Goal: Transaction & Acquisition: Purchase product/service

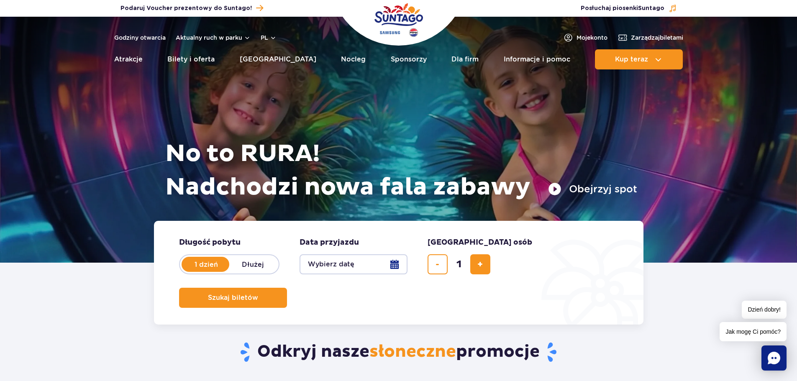
click at [362, 263] on button "Wybierz datę" at bounding box center [353, 264] width 108 height 20
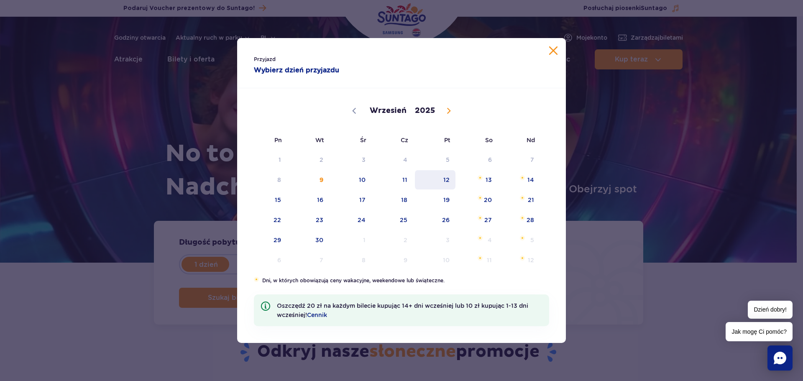
click at [450, 177] on span "12" at bounding box center [435, 179] width 42 height 19
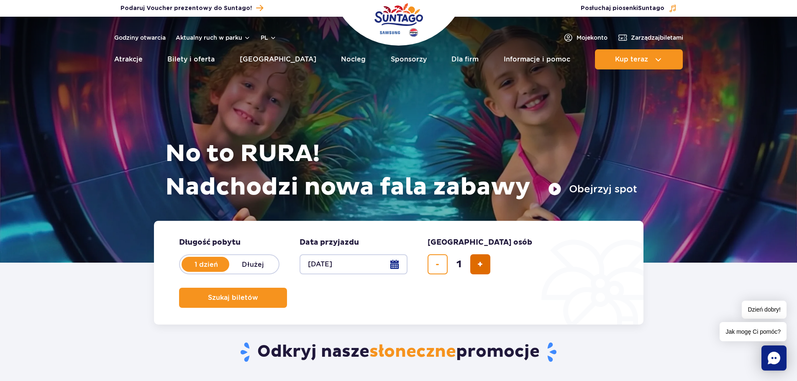
click at [479, 264] on span "dodaj bilet" at bounding box center [479, 264] width 5 height 0
type input "4"
click at [287, 288] on button "Szukaj biletów" at bounding box center [233, 298] width 108 height 20
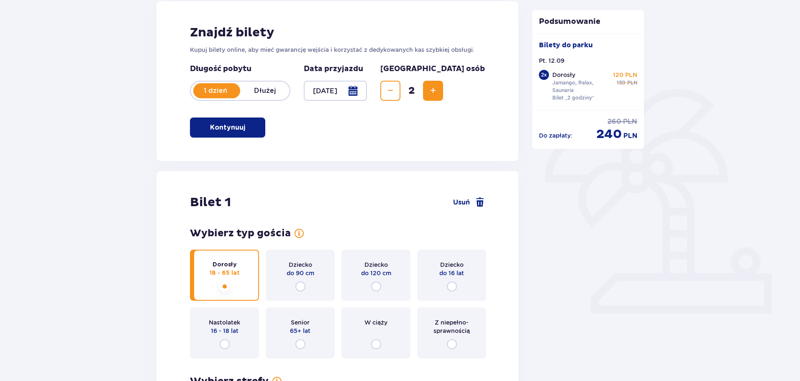
scroll to position [125, 0]
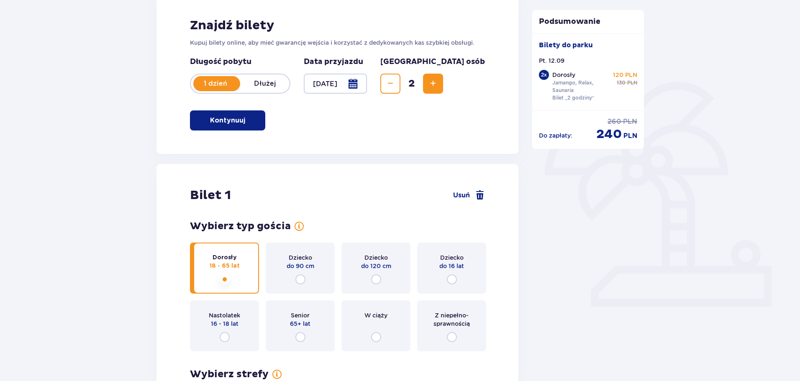
click at [443, 90] on button "Increase" at bounding box center [433, 84] width 20 height 20
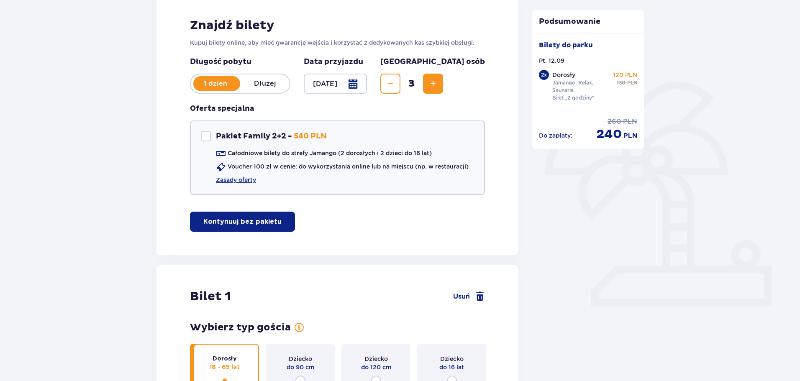
click at [443, 90] on button "Increase" at bounding box center [433, 84] width 20 height 20
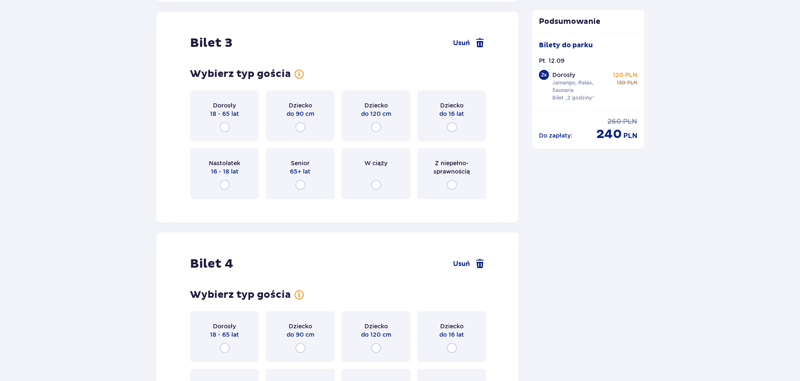
scroll to position [1728, 0]
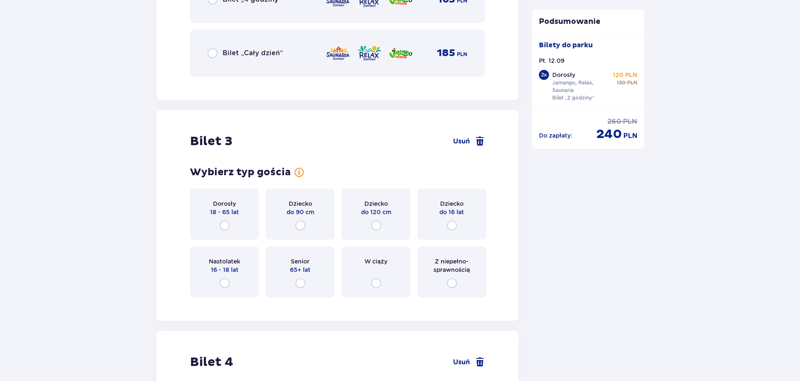
click at [225, 215] on p "18 - 65 lat" at bounding box center [224, 212] width 29 height 8
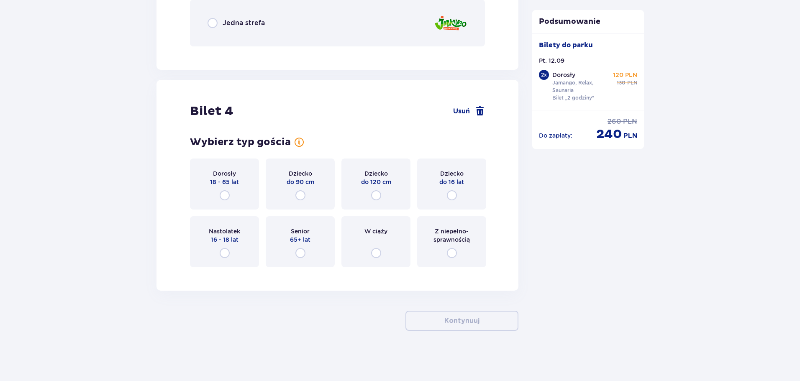
click at [221, 180] on p "18 - 65 lat" at bounding box center [224, 182] width 29 height 8
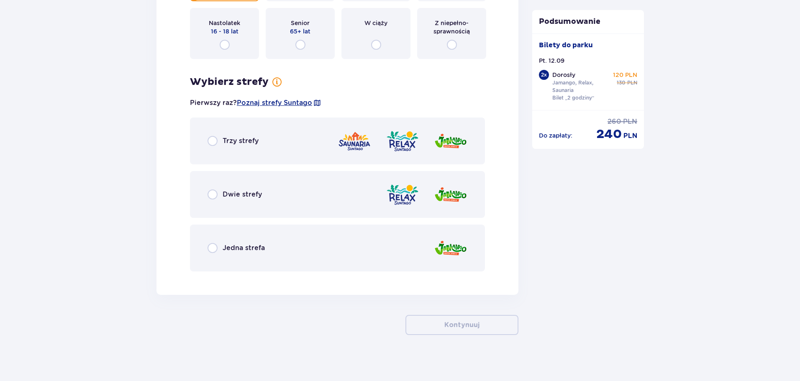
scroll to position [2304, 0]
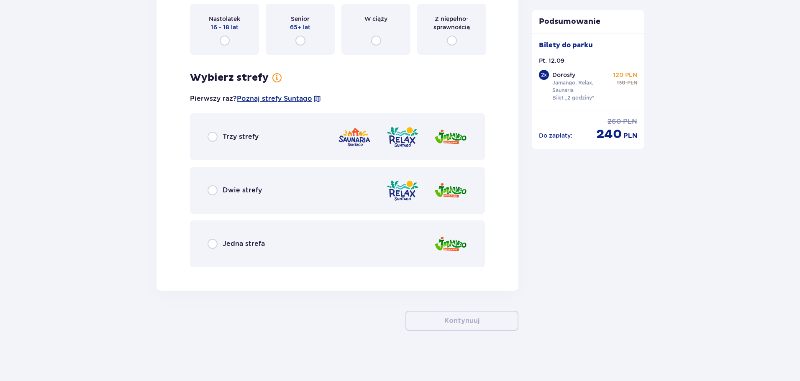
click at [253, 138] on p "Trzy strefy" at bounding box center [241, 136] width 36 height 9
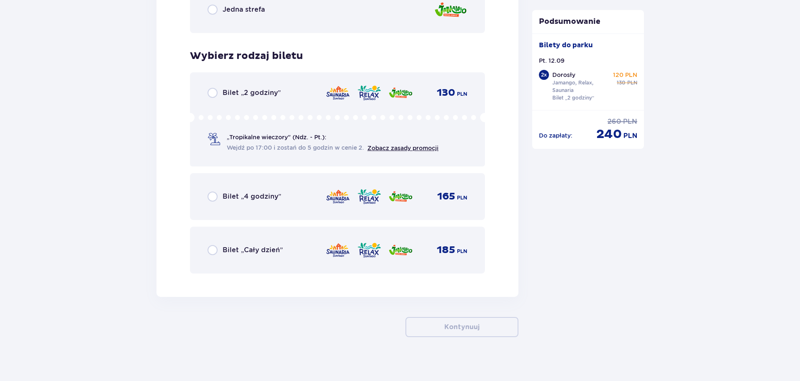
scroll to position [2545, 0]
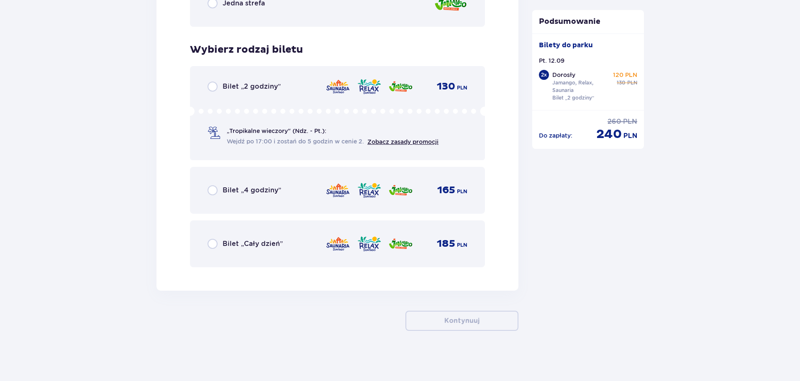
click at [244, 92] on div "Bilet „2 godziny” 130 PLN „Tropikalne wieczory" (Ndz. - Pt.): Wejdź po 17:00 i …" at bounding box center [337, 113] width 295 height 94
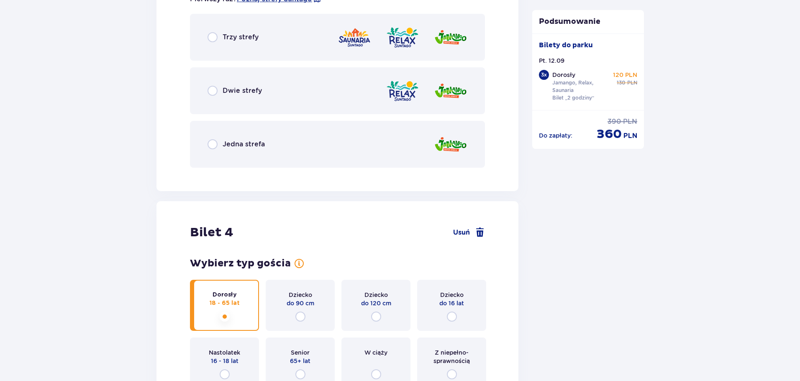
scroll to position [1728, 0]
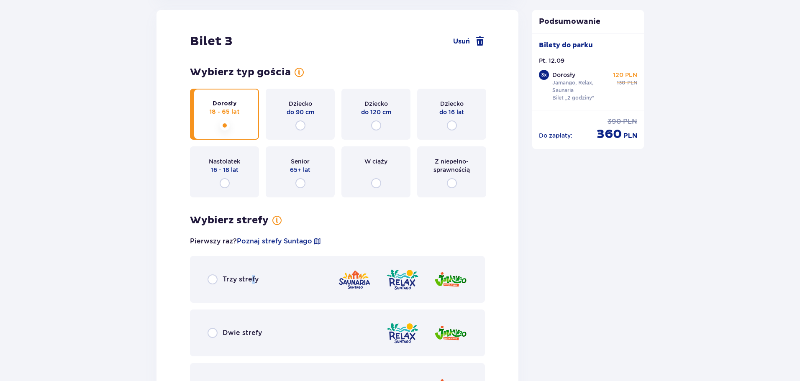
click at [251, 274] on div "Trzy strefy" at bounding box center [337, 279] width 295 height 47
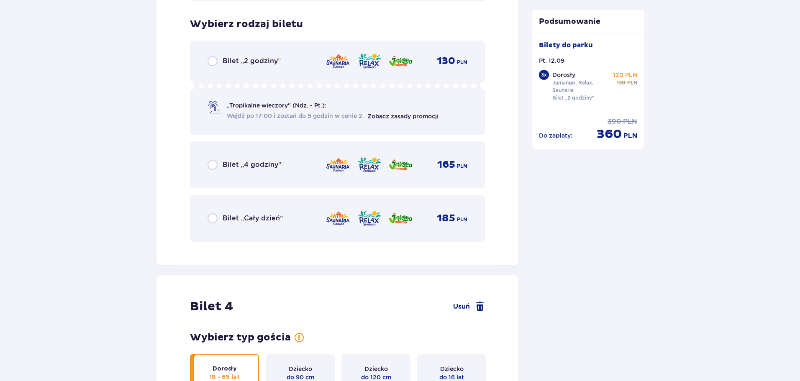
scroll to position [2145, 0]
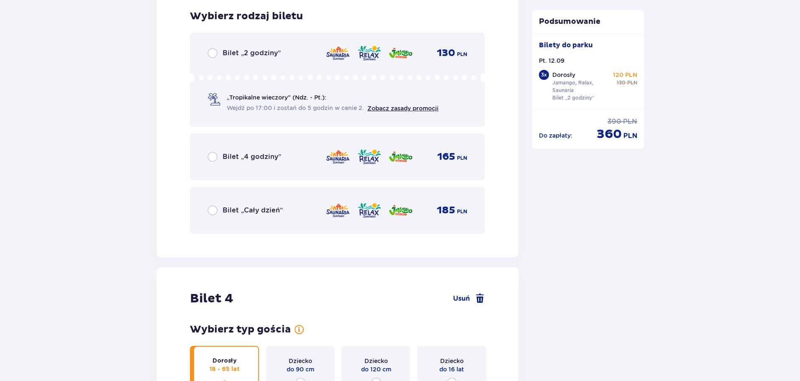
click at [256, 51] on p "Bilet „2 godziny”" at bounding box center [252, 53] width 58 height 9
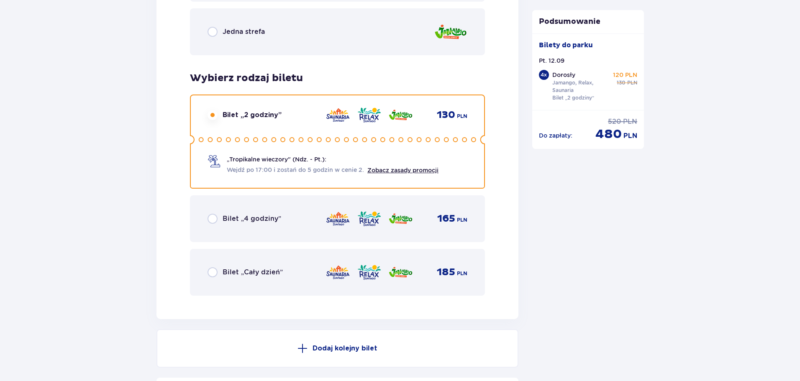
scroll to position [2871, 0]
